Goal: Transaction & Acquisition: Download file/media

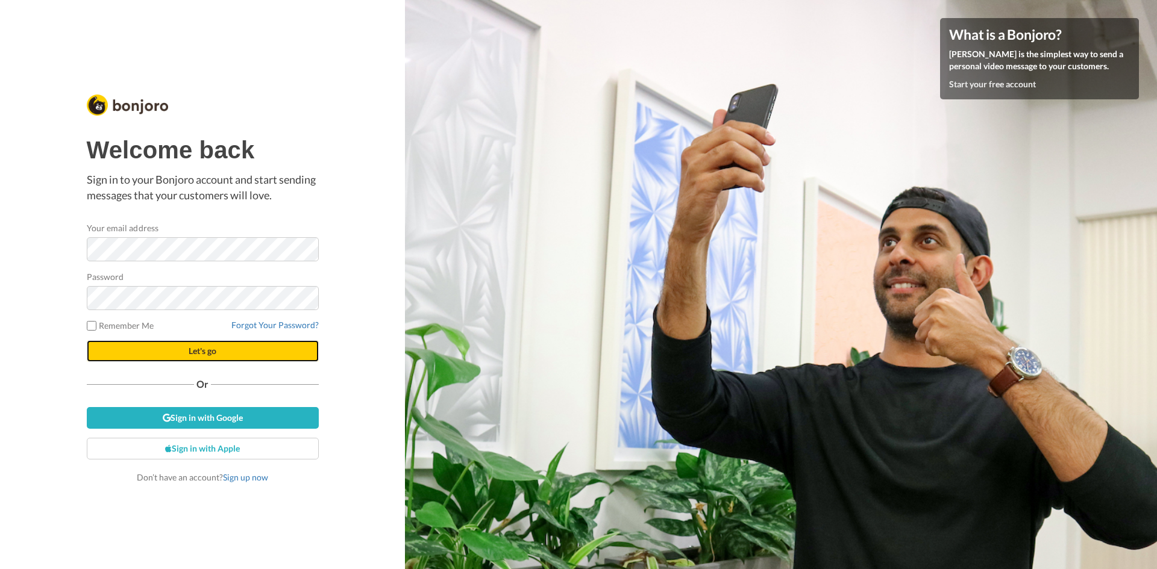
click at [187, 352] on button "Let's go" at bounding box center [203, 351] width 232 height 22
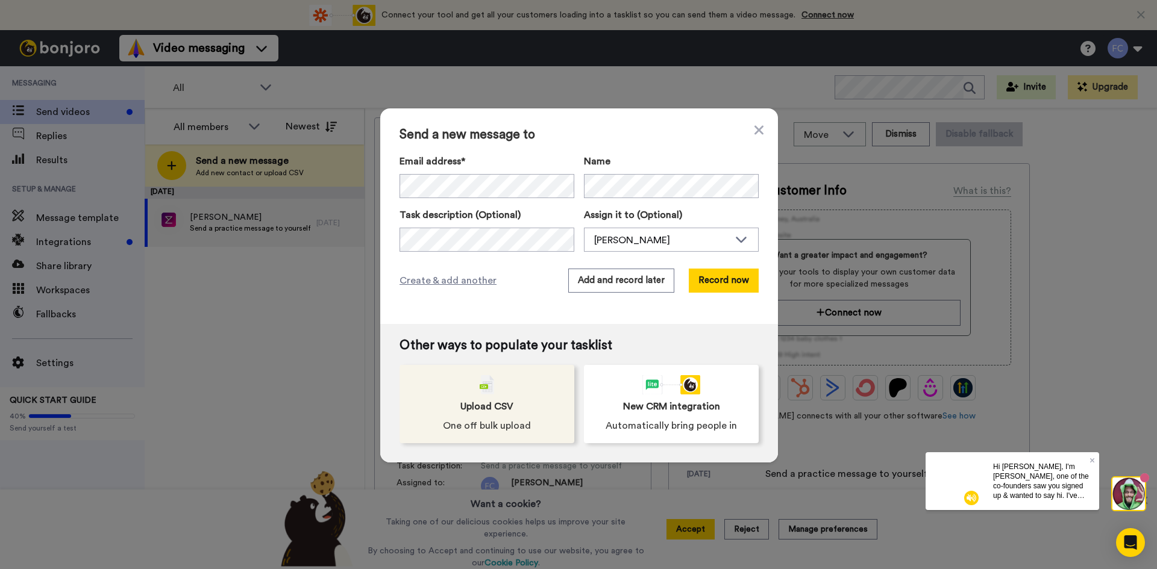
click at [481, 383] on img at bounding box center [487, 384] width 14 height 19
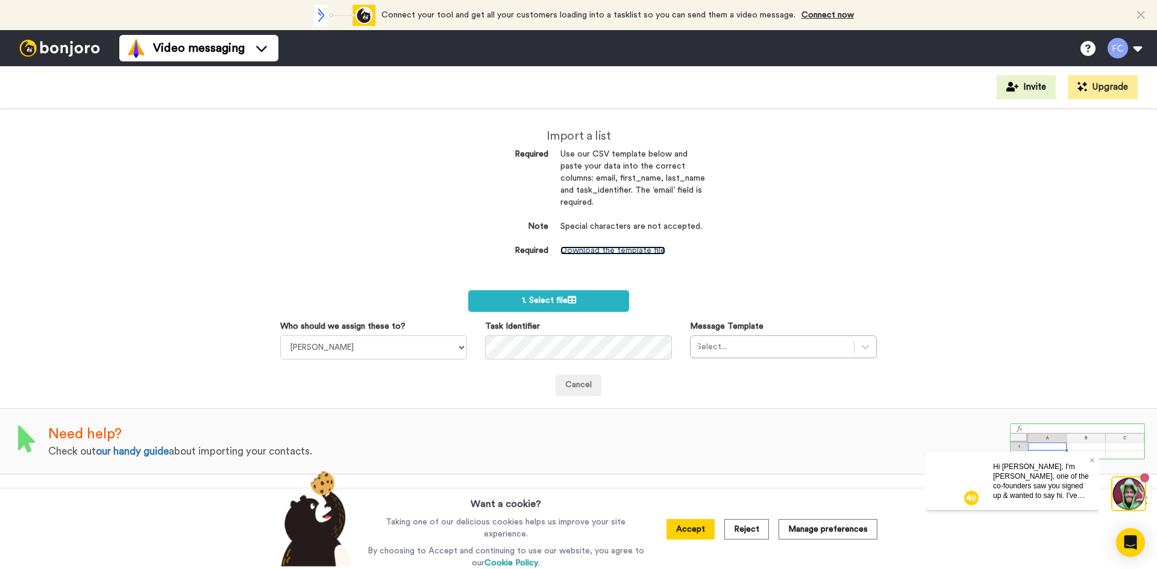
click at [589, 246] on link "Download the template file" at bounding box center [612, 250] width 105 height 8
